Goal: Navigation & Orientation: Go to known website

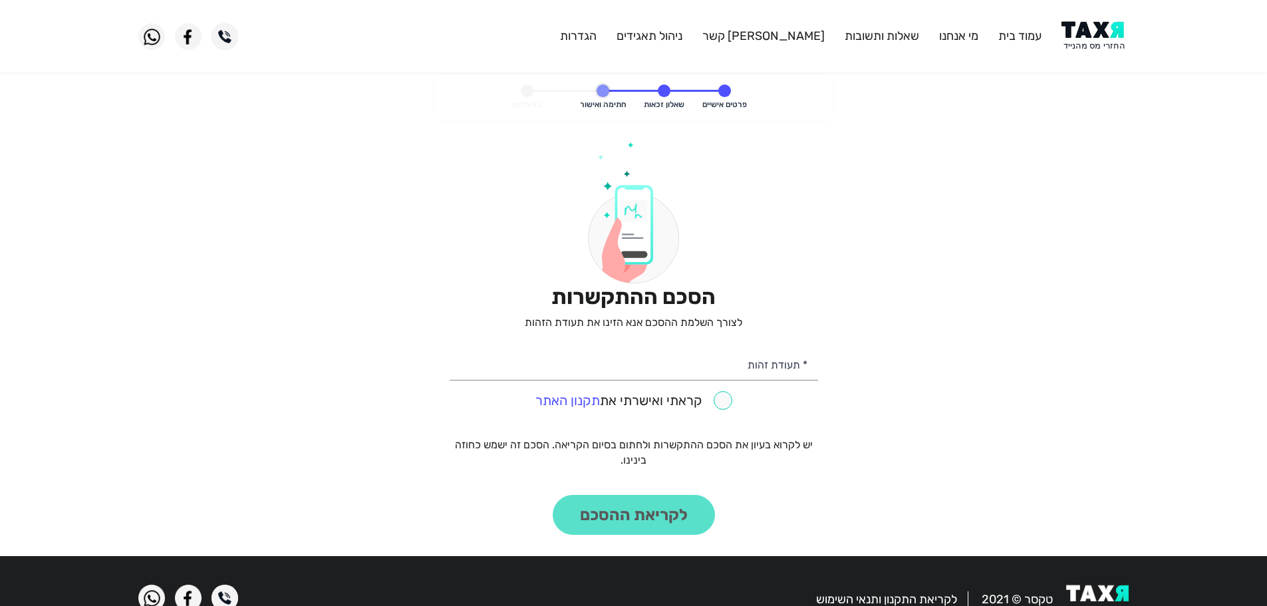
click at [1094, 40] on img at bounding box center [1094, 36] width 67 height 30
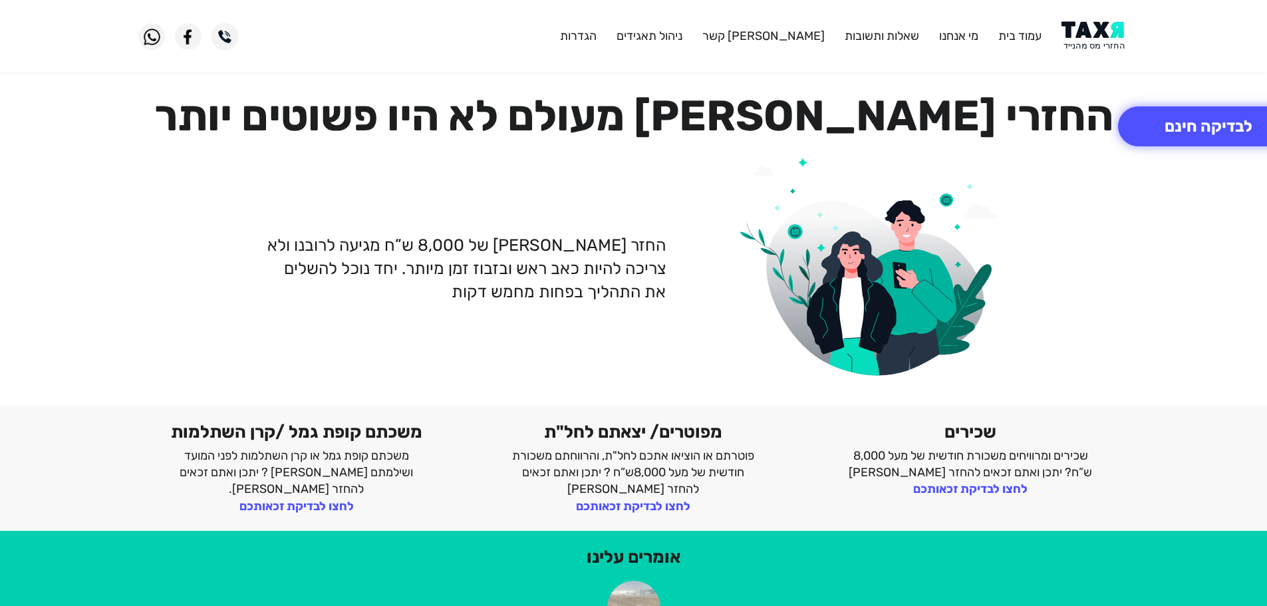
click at [1088, 35] on img at bounding box center [1094, 36] width 67 height 30
click at [1089, 32] on img at bounding box center [1094, 36] width 67 height 30
click at [1089, 21] on header "עמוד בית מי אנחנו שאלות ותשובות צור קשר ניהול תאגידים הגדרות" at bounding box center [633, 36] width 1267 height 72
click at [1087, 31] on img at bounding box center [1094, 36] width 67 height 30
